Goal: Information Seeking & Learning: Check status

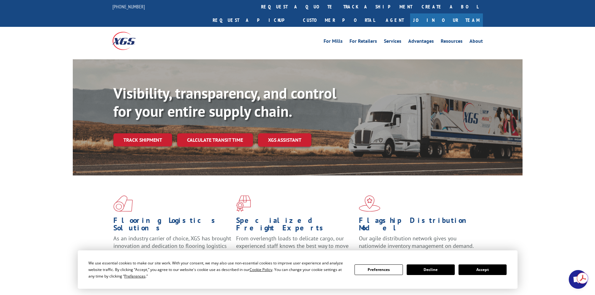
drag, startPoint x: 155, startPoint y: 128, endPoint x: 160, endPoint y: 144, distance: 16.4
click at [155, 133] on link "Track shipment" at bounding box center [142, 139] width 59 height 13
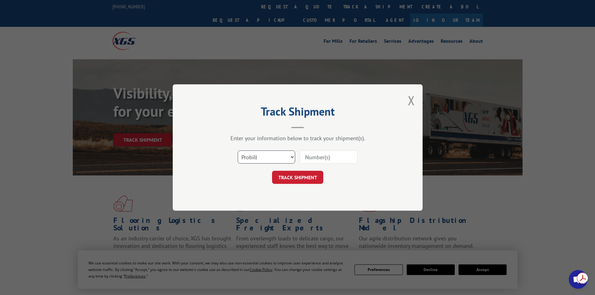
click at [260, 160] on select "Select category... Probill BOL PO" at bounding box center [267, 157] width 58 height 13
select select "bol"
click at [238, 151] on select "Select category... Probill BOL PO" at bounding box center [267, 157] width 58 height 13
click at [320, 159] on input at bounding box center [329, 157] width 58 height 13
type input "54400390"
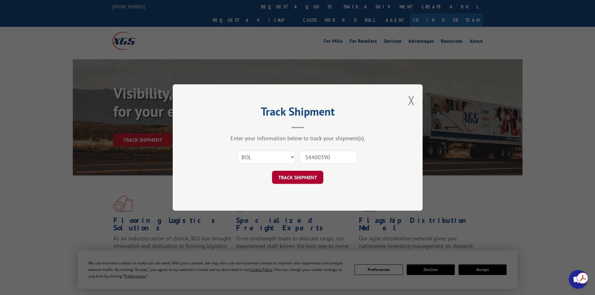
click at [317, 175] on button "TRACK SHIPMENT" at bounding box center [297, 177] width 51 height 13
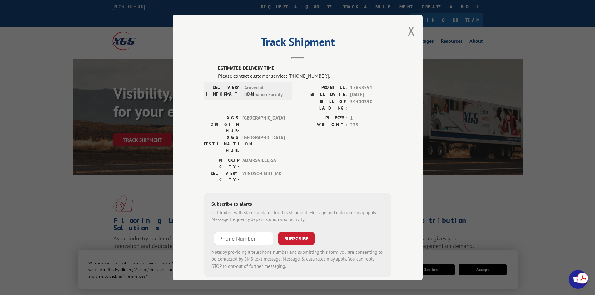
scroll to position [3, 0]
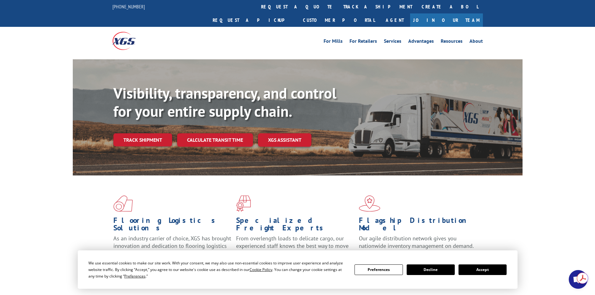
click at [151, 133] on link "Track shipment" at bounding box center [142, 139] width 59 height 13
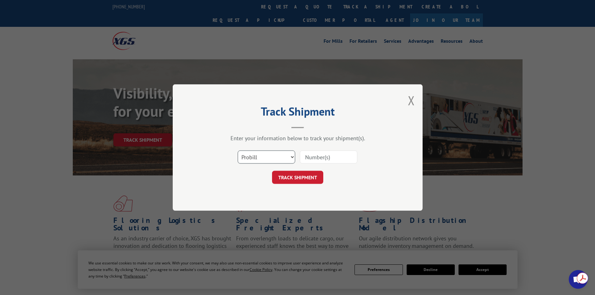
click at [254, 158] on select "Select category... Probill BOL PO" at bounding box center [267, 157] width 58 height 13
select select "bol"
click at [238, 151] on select "Select category... Probill BOL PO" at bounding box center [267, 157] width 58 height 13
click at [290, 179] on button "TRACK SHIPMENT" at bounding box center [297, 177] width 51 height 13
type input "54400390"
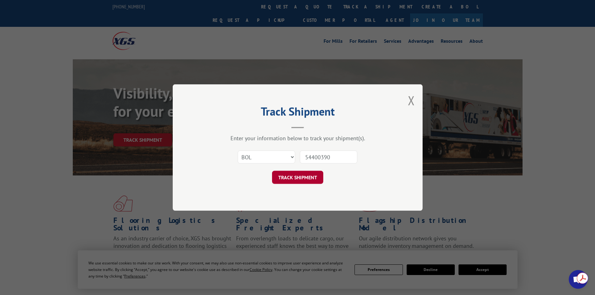
click at [303, 182] on button "TRACK SHIPMENT" at bounding box center [297, 177] width 51 height 13
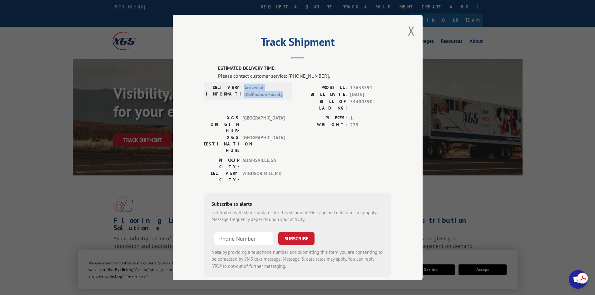
drag, startPoint x: 243, startPoint y: 88, endPoint x: 284, endPoint y: 95, distance: 42.0
click at [284, 95] on span "Arrived at Destination Facility" at bounding box center [265, 91] width 42 height 14
click at [282, 98] on span "Arrived at Destination Facility" at bounding box center [265, 91] width 42 height 14
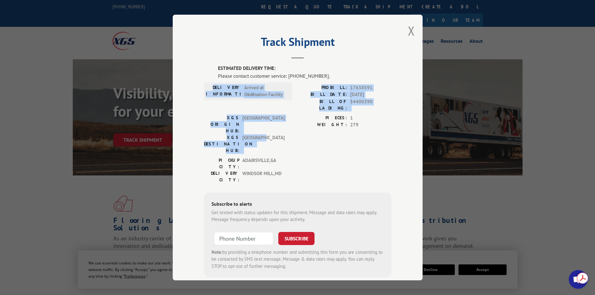
drag, startPoint x: 263, startPoint y: 119, endPoint x: 209, endPoint y: 87, distance: 62.4
click at [209, 87] on div "ESTIMATED DELIVERY TIME: Please contact customer service: [PHONE_NUMBER]. DELIV…" at bounding box center [298, 171] width 188 height 213
click at [327, 103] on label "BILL OF LADING:" at bounding box center [322, 104] width 49 height 13
click at [408, 35] on button "Close modal" at bounding box center [411, 31] width 7 height 17
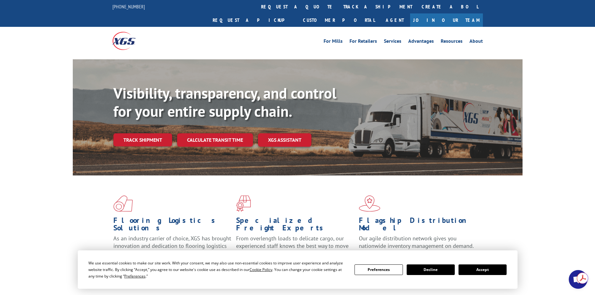
click at [131, 133] on link "Track shipment" at bounding box center [142, 139] width 59 height 13
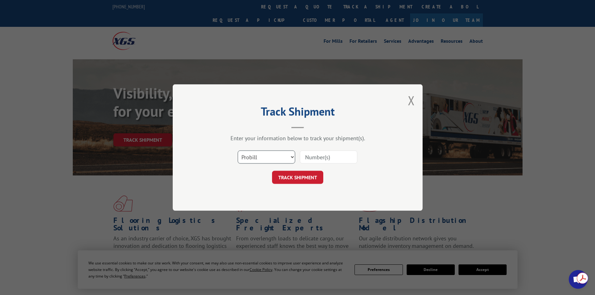
click at [284, 159] on select "Select category... Probill BOL PO" at bounding box center [267, 157] width 58 height 13
select select "bol"
click at [238, 151] on select "Select category... Probill BOL PO" at bounding box center [267, 157] width 58 height 13
click at [309, 160] on input at bounding box center [329, 157] width 58 height 13
type input "54400390"
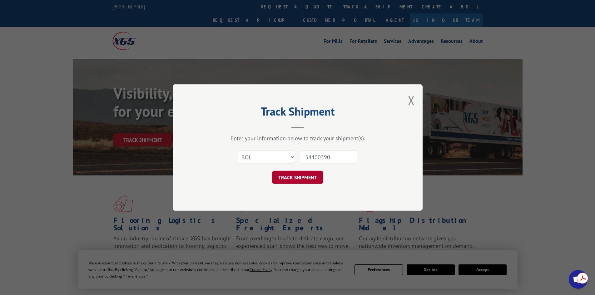
click at [308, 175] on button "TRACK SHIPMENT" at bounding box center [297, 177] width 51 height 13
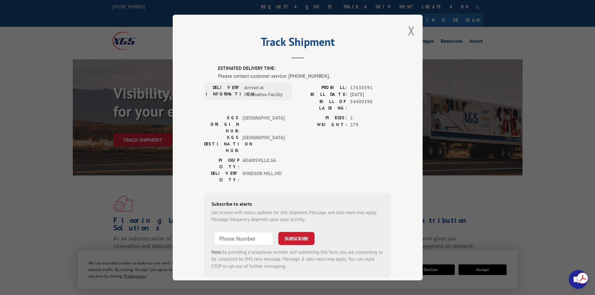
click at [312, 128] on div "PIECES: 1 WEIGHT: 279" at bounding box center [345, 136] width 94 height 43
